Goal: Task Accomplishment & Management: Use online tool/utility

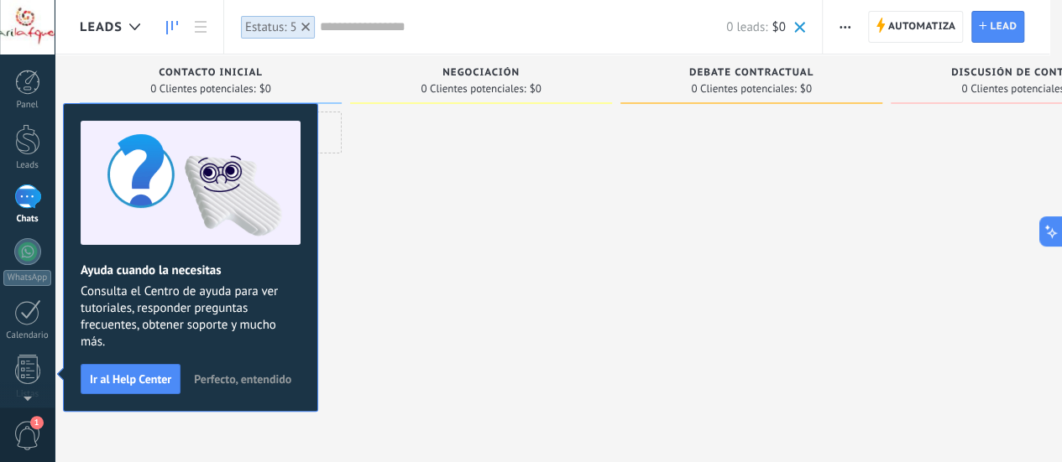
click at [270, 373] on span "Perfecto, entendido" at bounding box center [242, 379] width 97 height 12
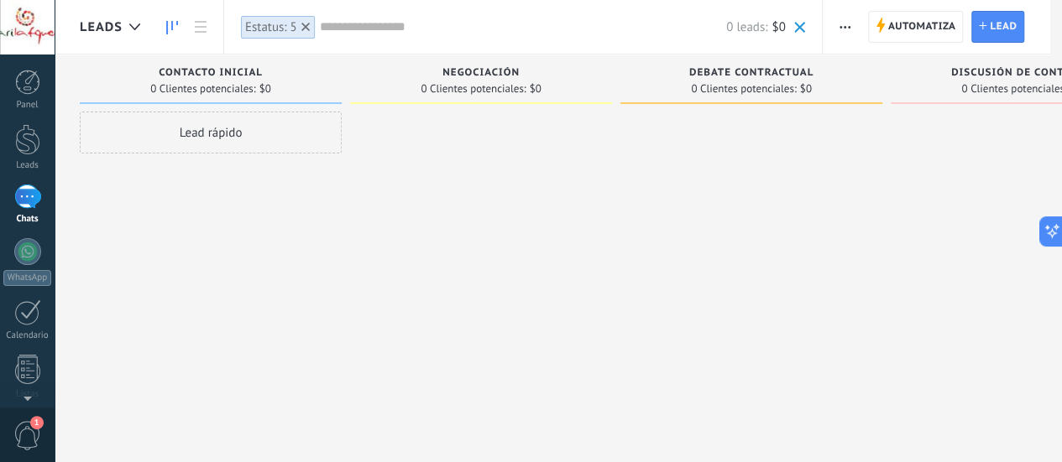
click at [23, 194] on div at bounding box center [27, 197] width 27 height 24
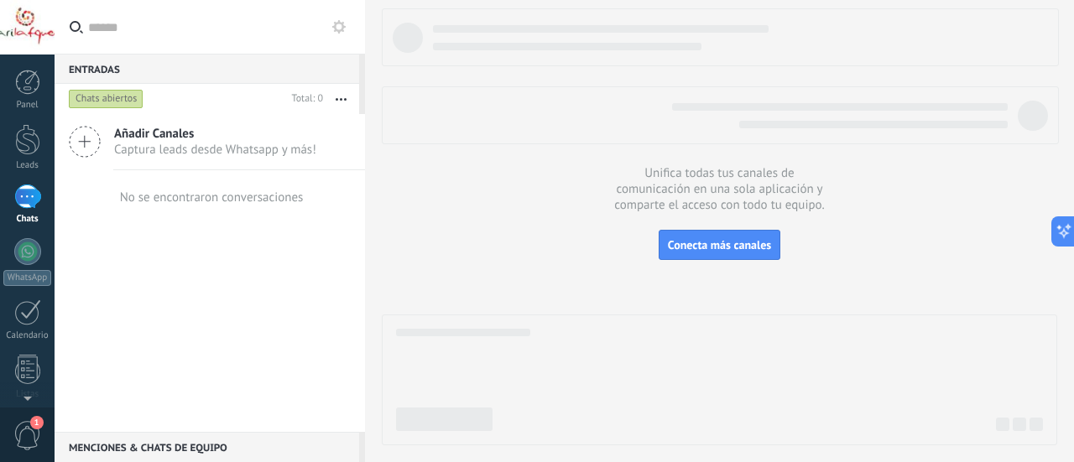
click at [83, 138] on icon at bounding box center [85, 142] width 32 height 32
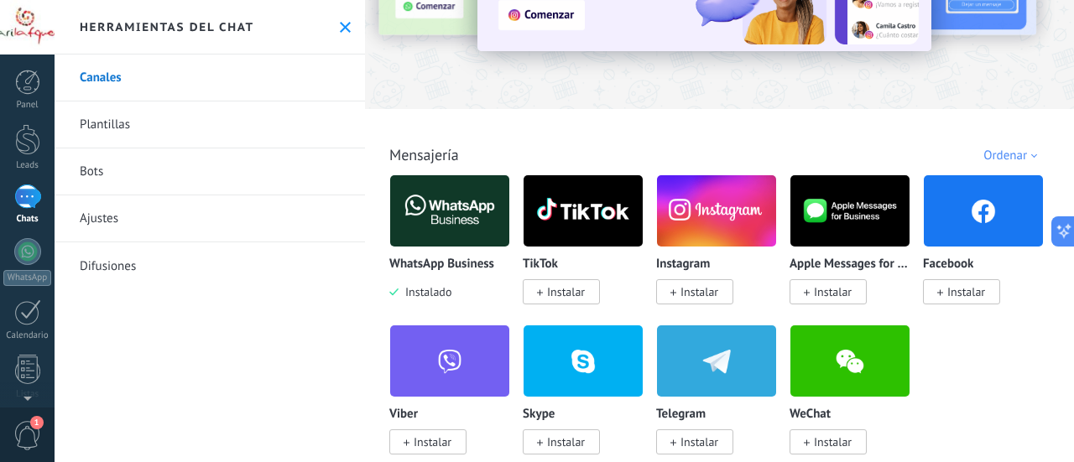
scroll to position [168, 0]
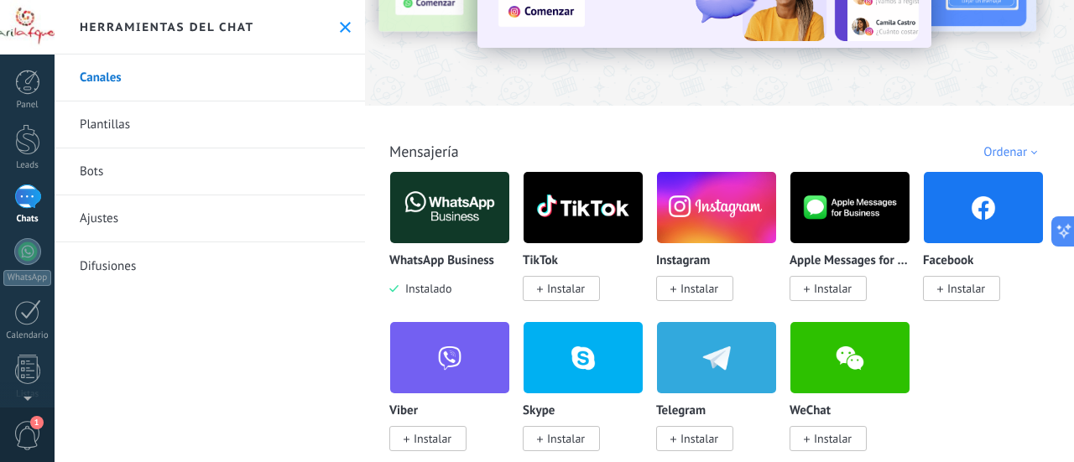
click at [445, 207] on img at bounding box center [449, 207] width 119 height 81
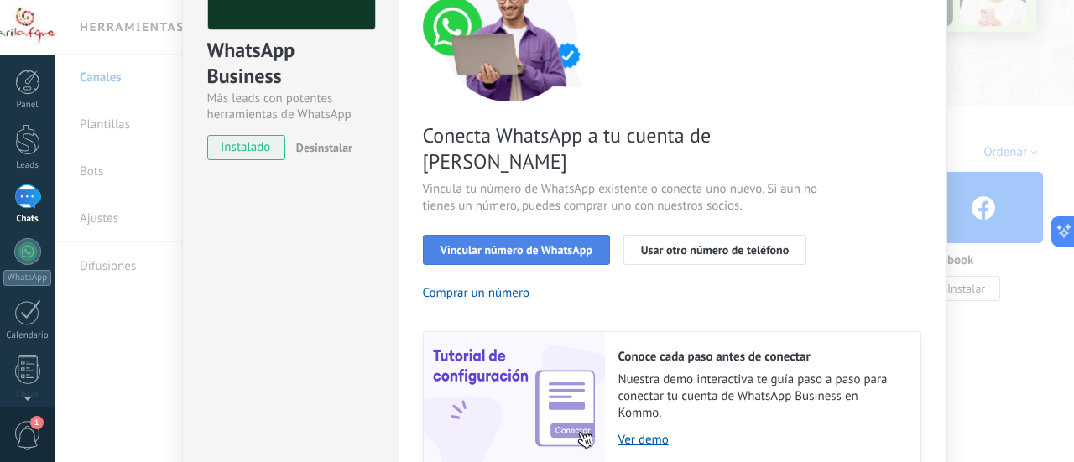
click at [545, 235] on button "Vincular número de WhatsApp" at bounding box center [516, 250] width 187 height 30
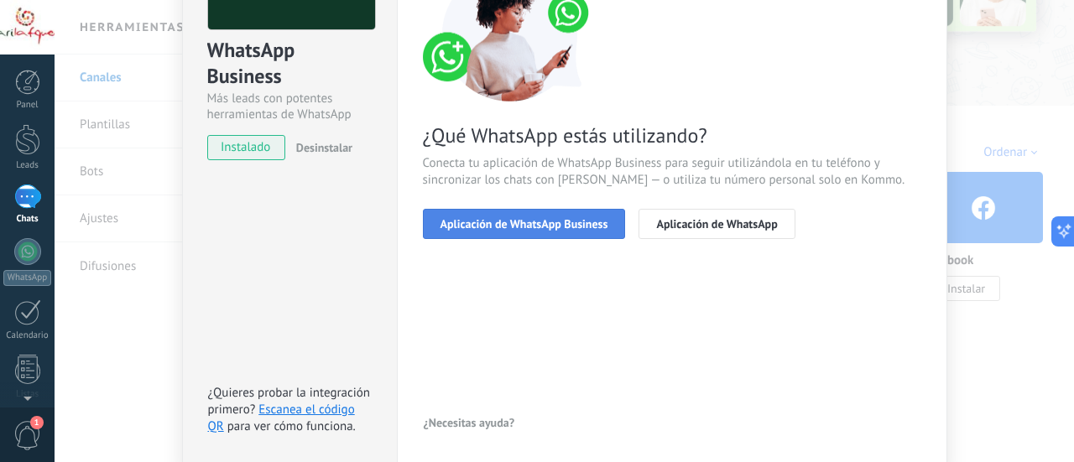
click at [530, 216] on button "Aplicación de WhatsApp Business" at bounding box center [524, 224] width 203 height 30
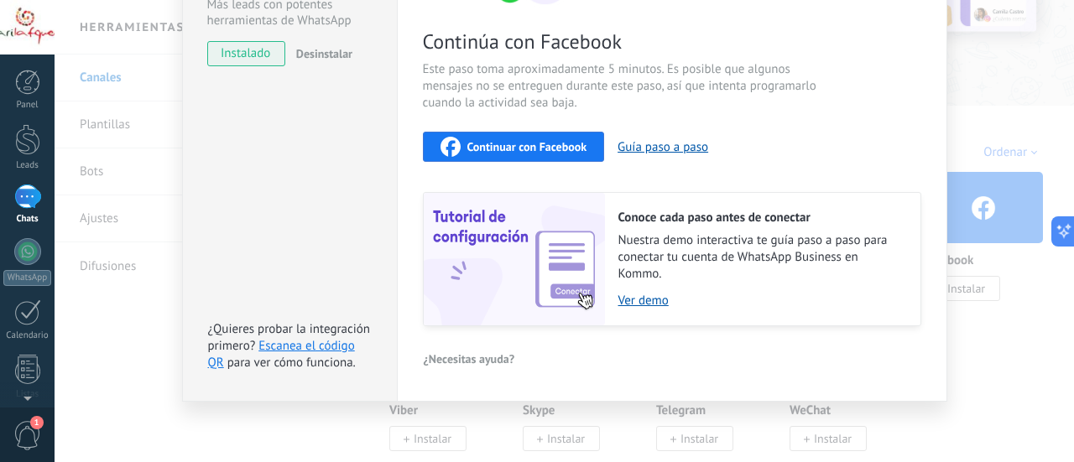
scroll to position [178, 0]
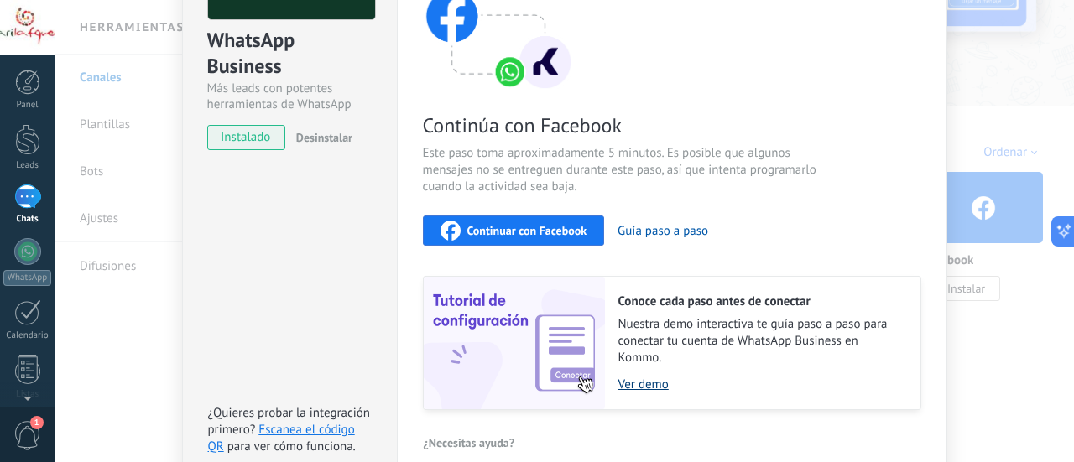
click at [650, 380] on link "Ver demo" at bounding box center [760, 385] width 285 height 16
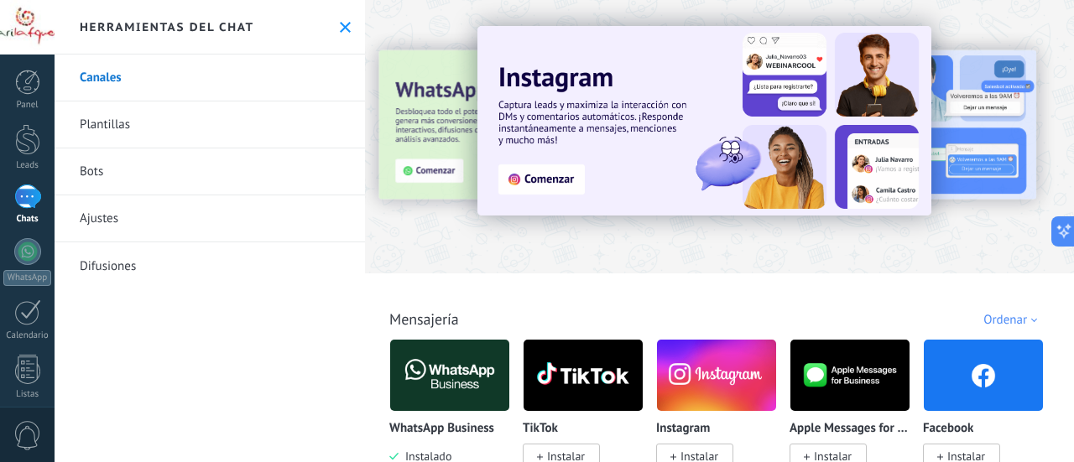
click at [302, 137] on link "Plantillas" at bounding box center [210, 125] width 310 height 47
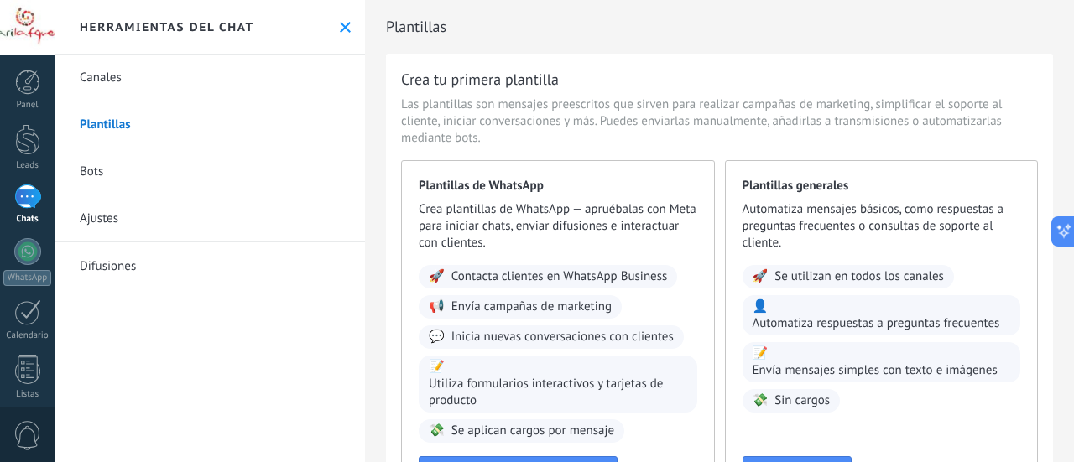
click at [302, 137] on link "Plantillas" at bounding box center [210, 125] width 310 height 47
click at [116, 75] on link "Canales" at bounding box center [210, 78] width 310 height 47
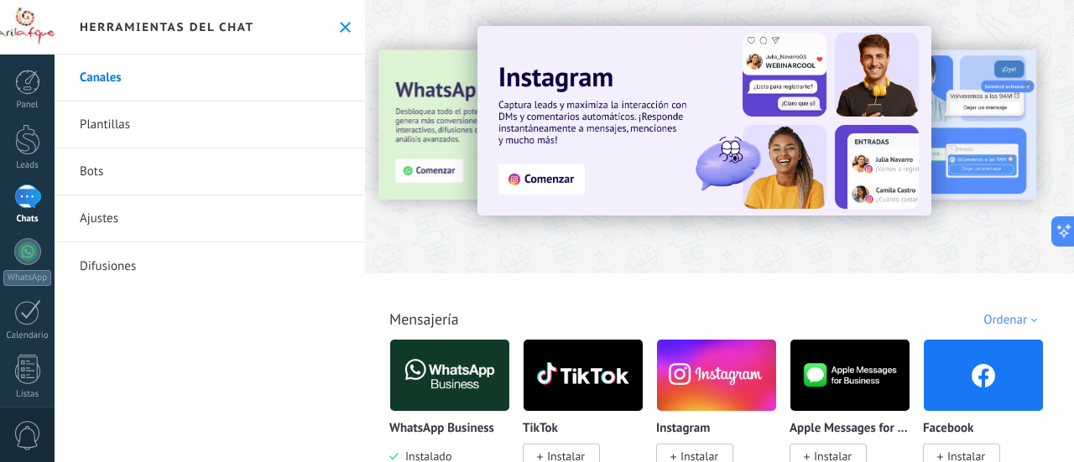
click at [430, 165] on div at bounding box center [309, 135] width 368 height 151
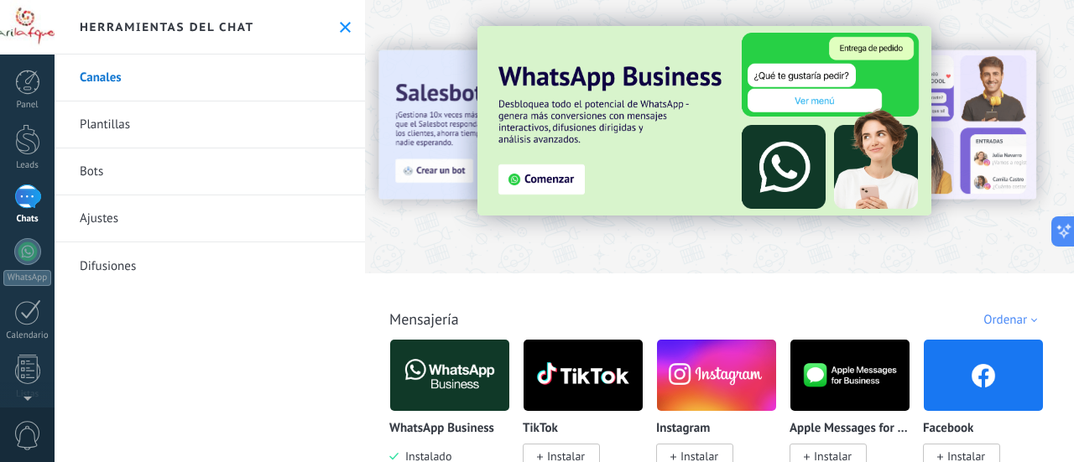
click at [25, 194] on div at bounding box center [27, 197] width 27 height 24
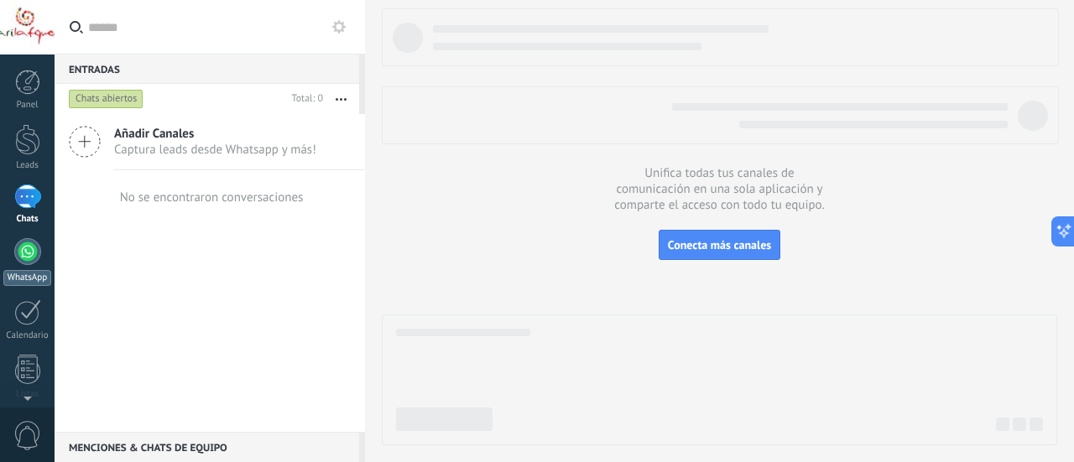
click at [27, 249] on div at bounding box center [27, 251] width 27 height 27
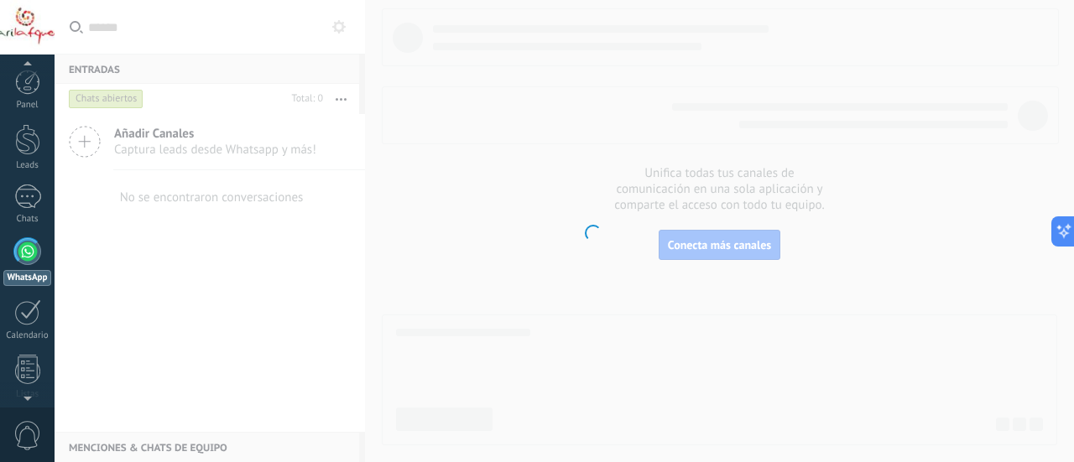
scroll to position [48, 0]
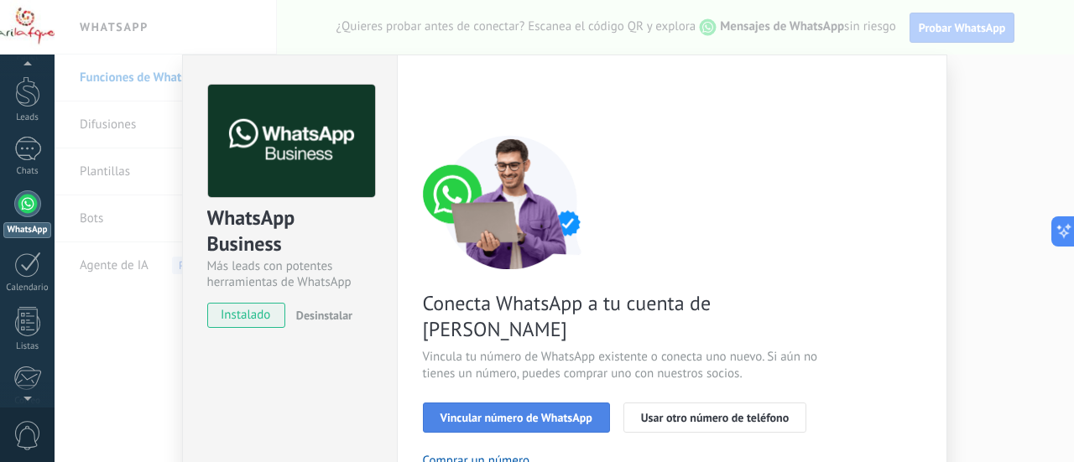
click at [545, 403] on button "Vincular número de WhatsApp" at bounding box center [516, 418] width 187 height 30
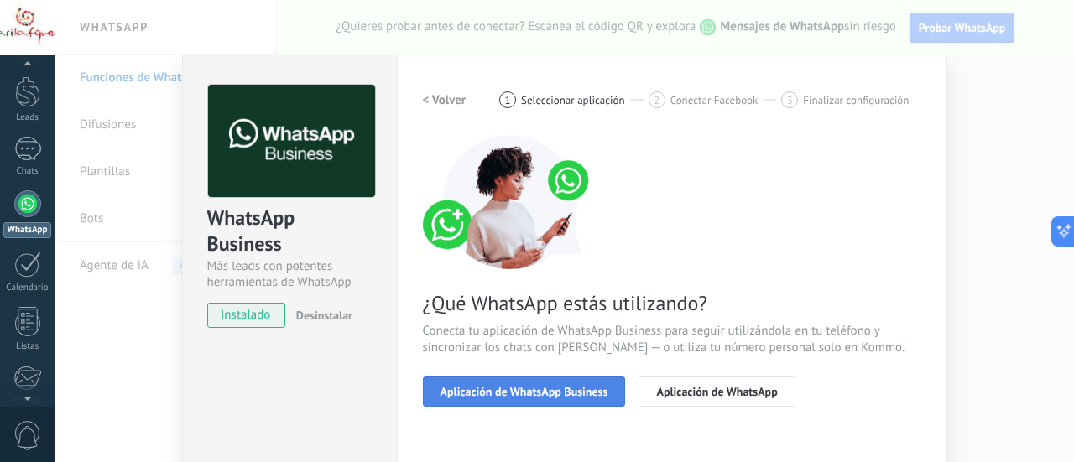
click at [544, 382] on button "Aplicación de WhatsApp Business" at bounding box center [524, 392] width 203 height 30
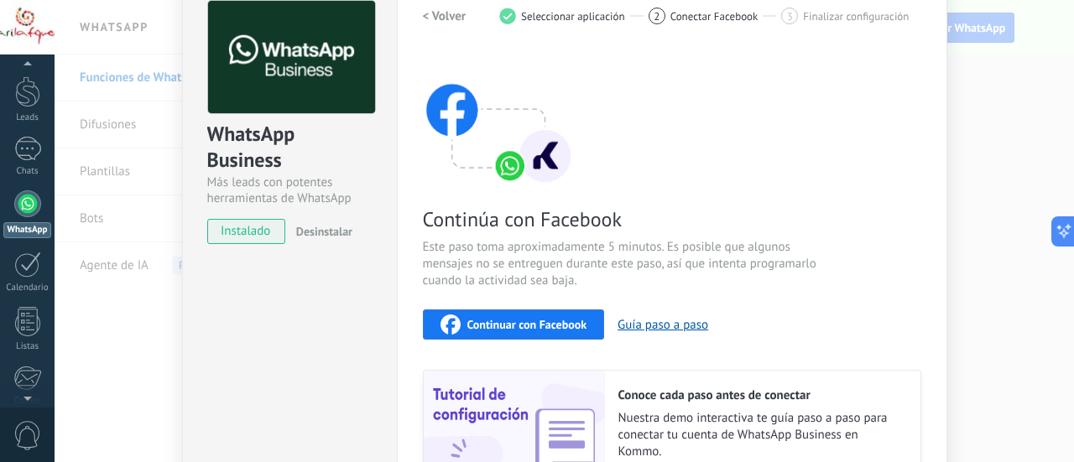
scroll to position [0, 0]
